Goal: Task Accomplishment & Management: Use online tool/utility

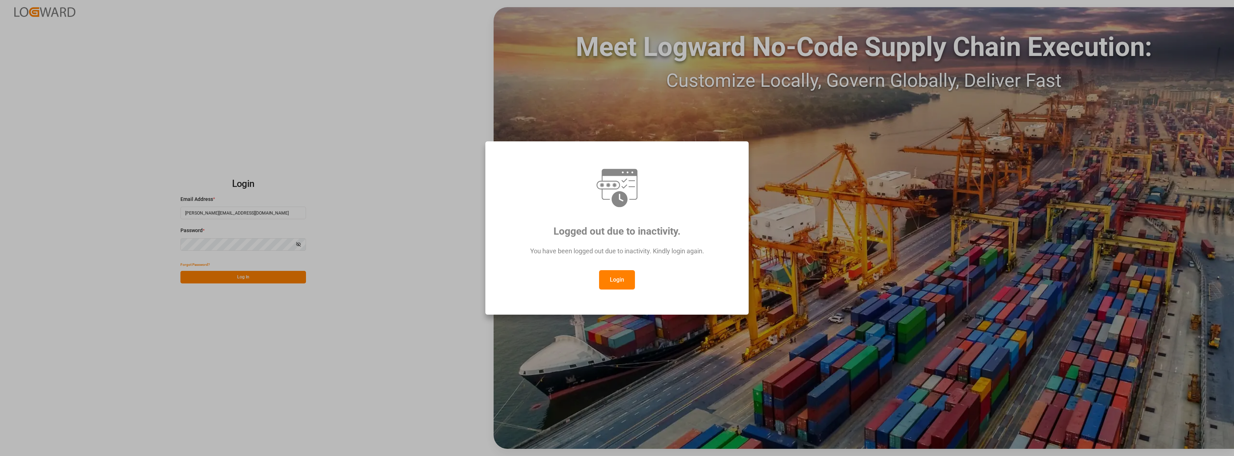
click at [221, 278] on div "Logged out due to inactivity. You have been logged out due to inactivity. Kindl…" at bounding box center [617, 228] width 1234 height 456
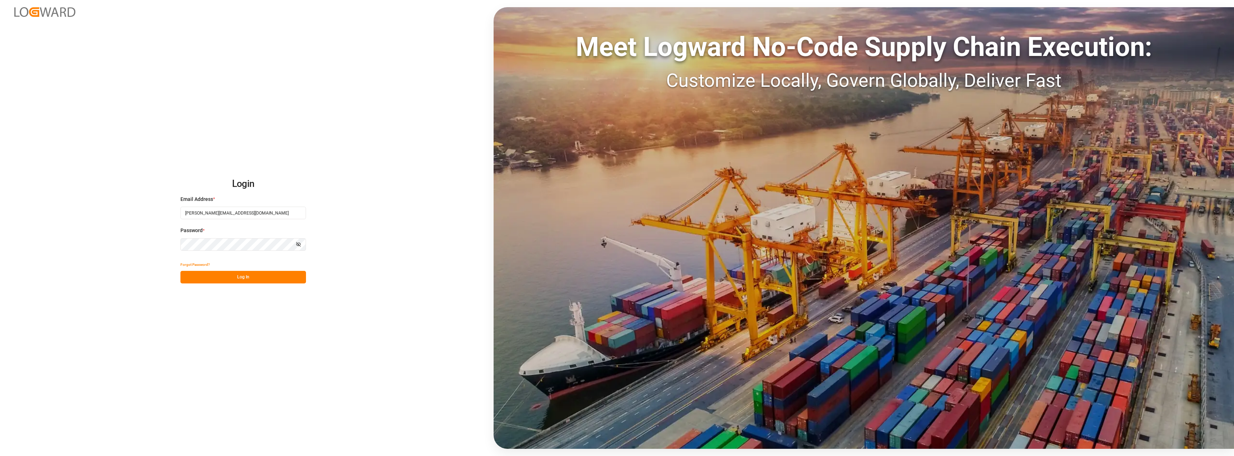
click at [221, 278] on button "Log In" at bounding box center [243, 277] width 126 height 13
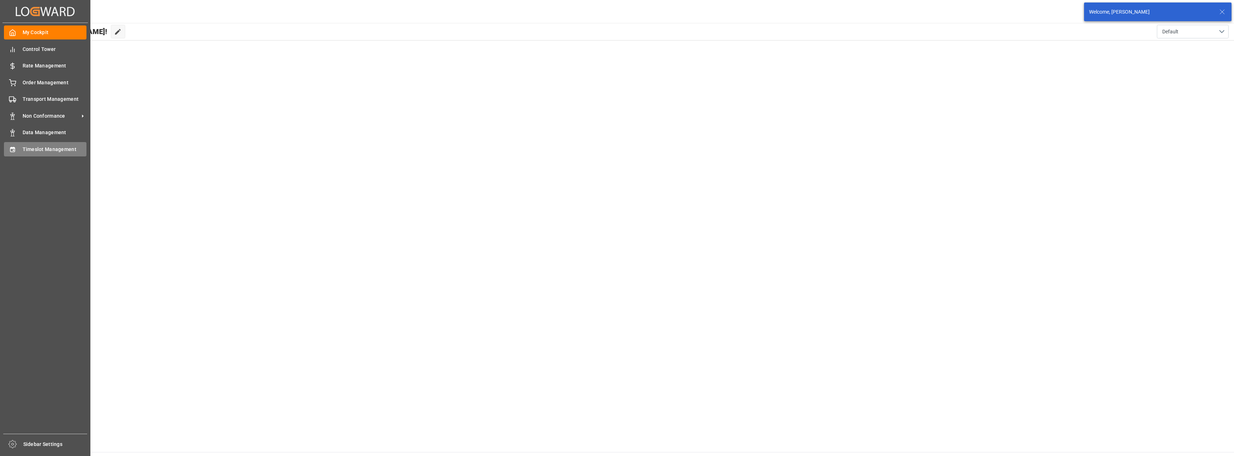
click at [40, 148] on span "Timeslot Management" at bounding box center [55, 150] width 64 height 8
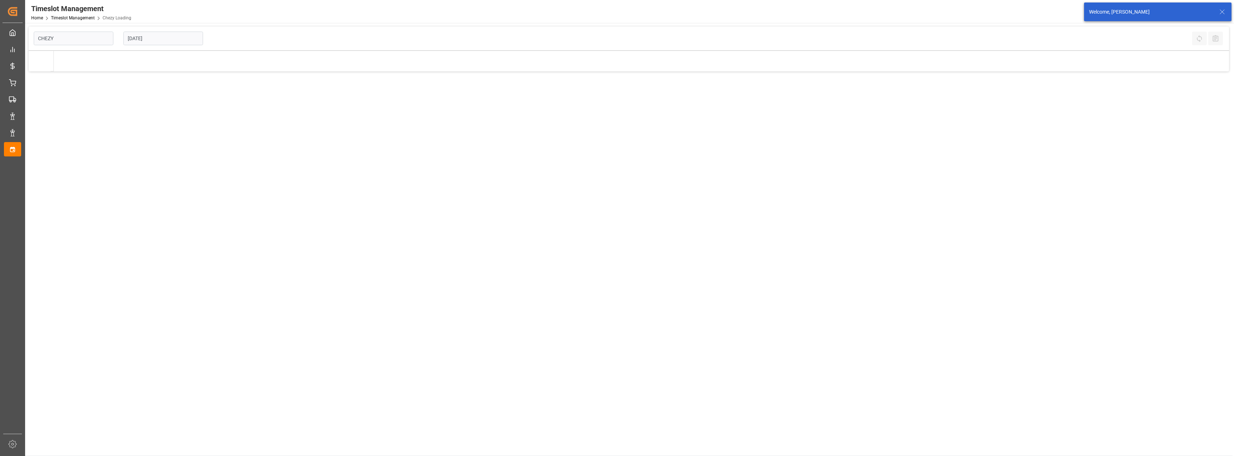
type input "Chezy Loading"
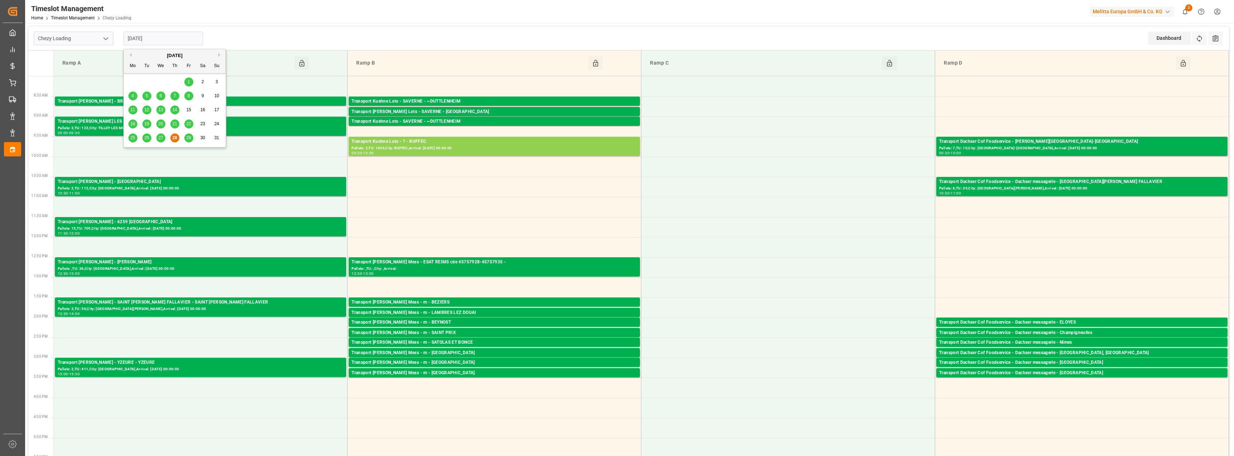
click at [145, 39] on input "[DATE]" at bounding box center [163, 39] width 80 height 14
click at [187, 139] on span "29" at bounding box center [188, 137] width 5 height 5
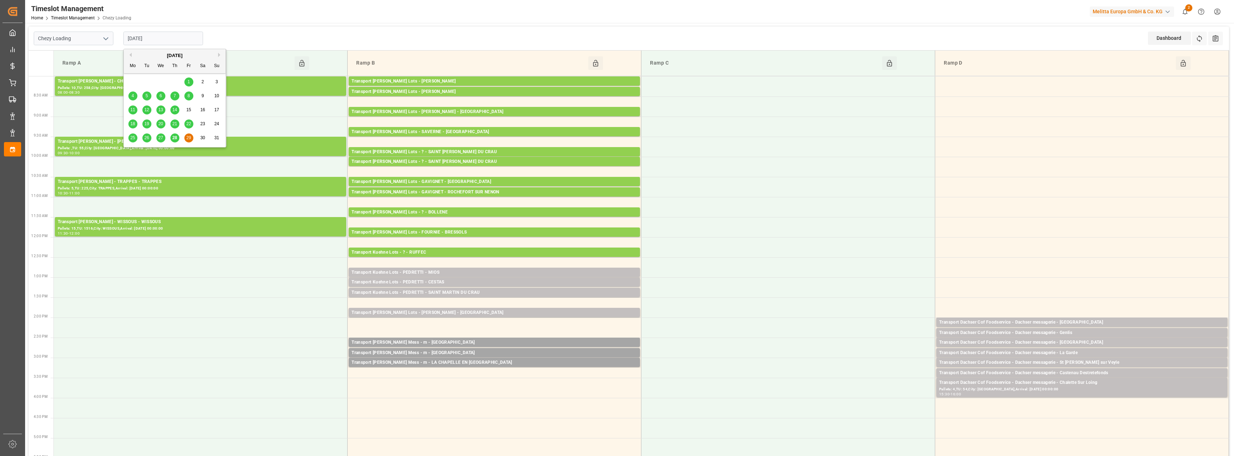
click at [151, 37] on input "[DATE]" at bounding box center [163, 39] width 80 height 14
click at [220, 56] on button "Next Month" at bounding box center [220, 55] width 4 height 4
click at [132, 83] on span "1" at bounding box center [133, 81] width 3 height 5
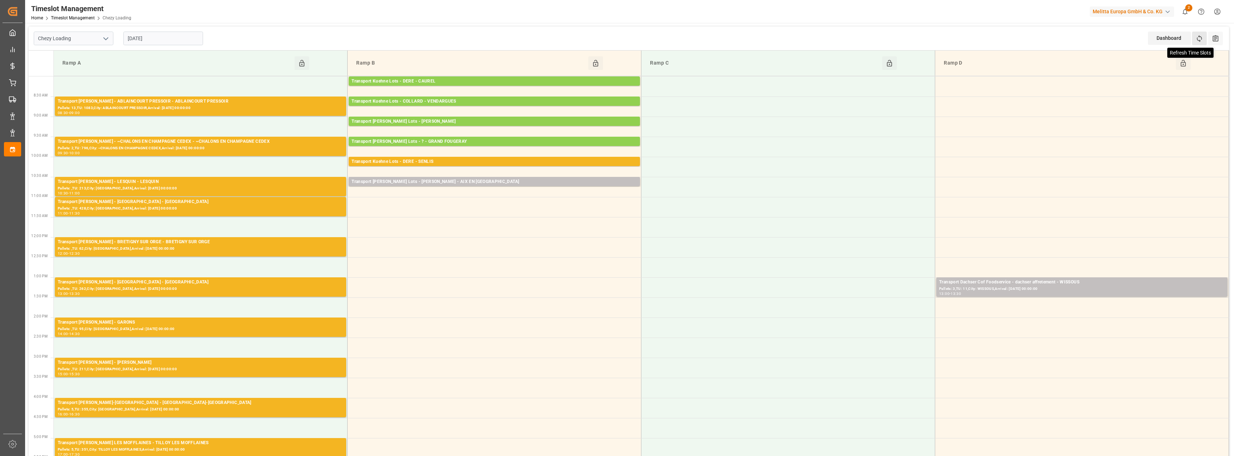
click at [1199, 36] on icon at bounding box center [1200, 39] width 8 height 8
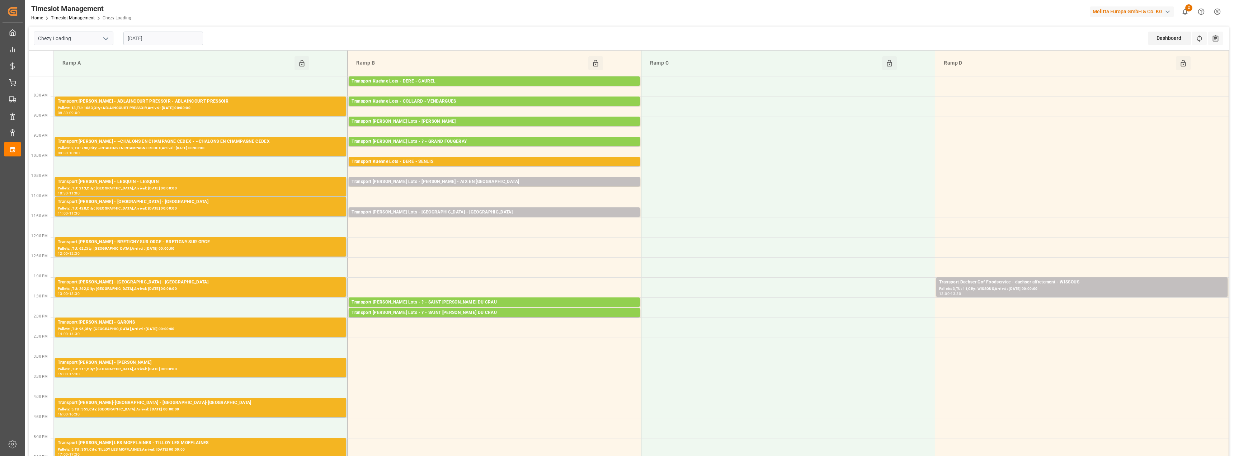
click at [158, 40] on input "[DATE]" at bounding box center [163, 39] width 80 height 14
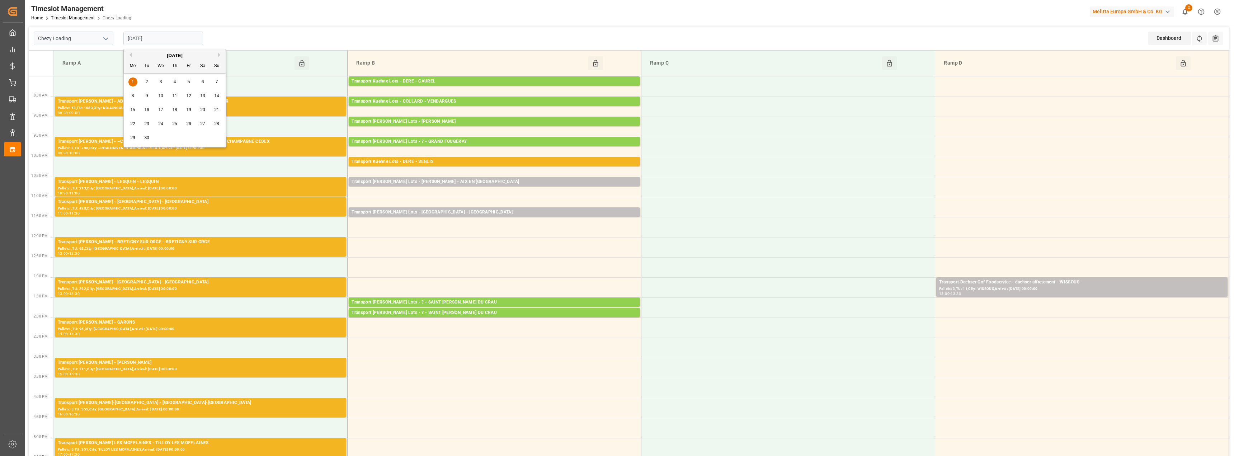
click at [128, 53] on button "Previous Month" at bounding box center [129, 55] width 4 height 4
click at [191, 139] on span "29" at bounding box center [188, 137] width 5 height 5
type input "[DATE]"
